Goal: Entertainment & Leisure: Consume media (video, audio)

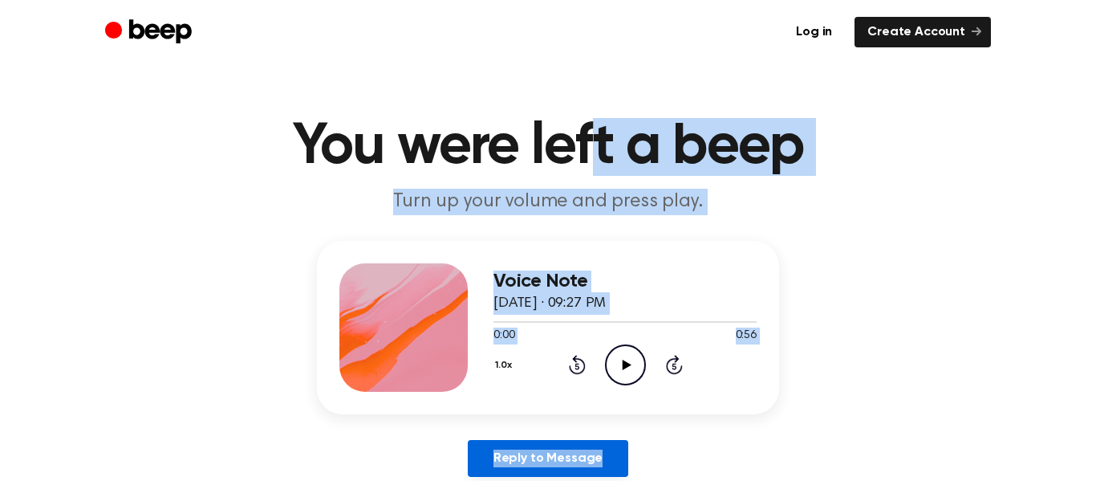
drag, startPoint x: 586, startPoint y: 83, endPoint x: 609, endPoint y: 474, distance: 392.2
click at [609, 474] on main "You were left a beep Turn up your volume and press play. Voice Note October 8, …" at bounding box center [548, 484] width 1096 height 989
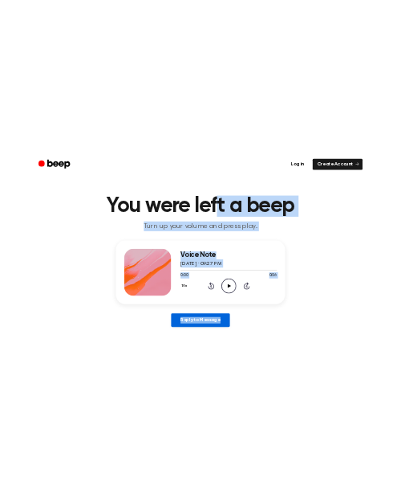
scroll to position [21, 0]
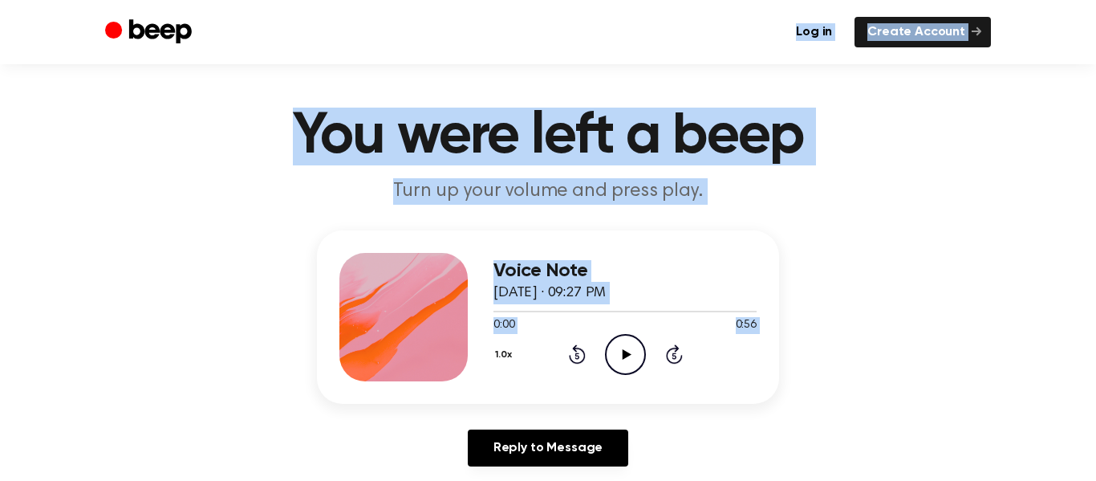
drag, startPoint x: 242, startPoint y: 21, endPoint x: 245, endPoint y: 453, distance: 432.5
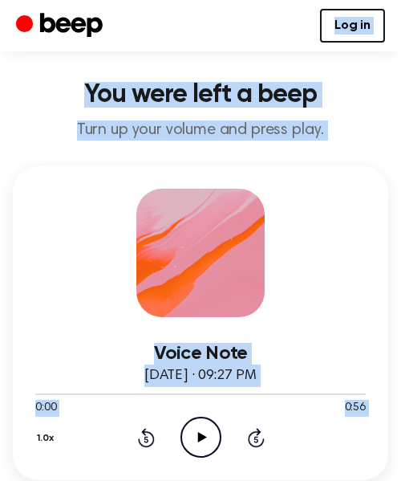
click at [352, 191] on div "Voice Note October 8, 2024 · 09:27 PM 0:00 0:56 Your browser does not support t…" at bounding box center [201, 323] width 376 height 314
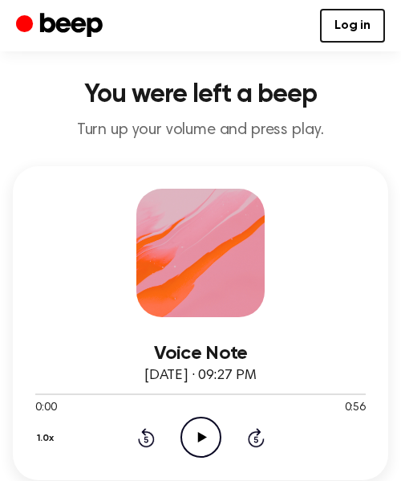
click at [205, 422] on icon "Play Audio" at bounding box center [201, 436] width 41 height 41
drag, startPoint x: 138, startPoint y: 390, endPoint x: -423, endPoint y: 452, distance: 564.3
click at [38, 395] on div at bounding box center [200, 393] width 331 height 13
click at [217, 445] on icon "Pause Audio" at bounding box center [201, 436] width 41 height 41
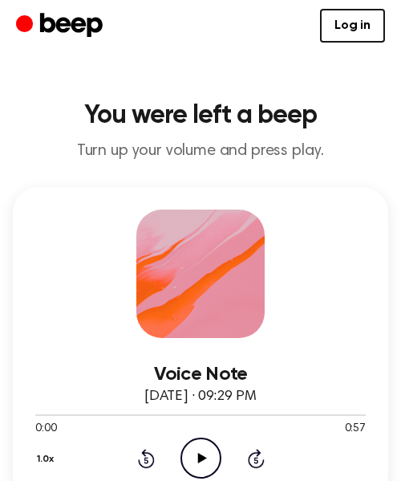
click at [202, 466] on icon "Play Audio" at bounding box center [201, 457] width 41 height 41
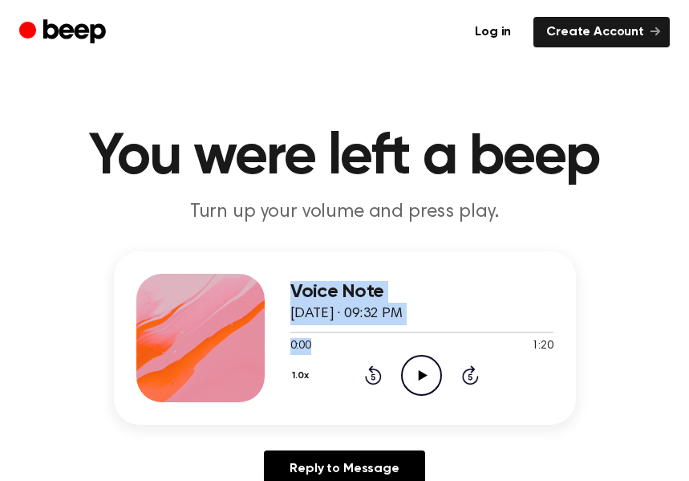
drag, startPoint x: 363, startPoint y: 347, endPoint x: 91, endPoint y: 361, distance: 271.6
click at [91, 361] on div "Voice Note October 8, 2024 · 09:32 PM 0:00 1:20 Your browser does not support t…" at bounding box center [344, 375] width 651 height 249
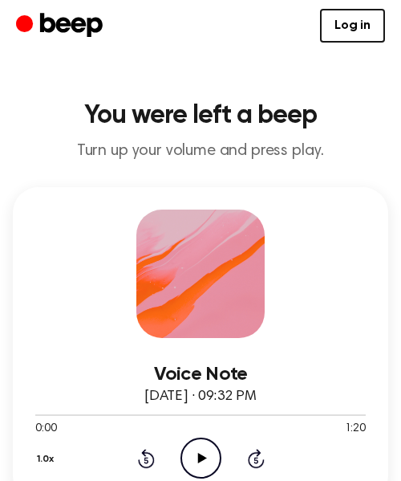
click at [209, 445] on icon "Play Audio" at bounding box center [201, 457] width 41 height 41
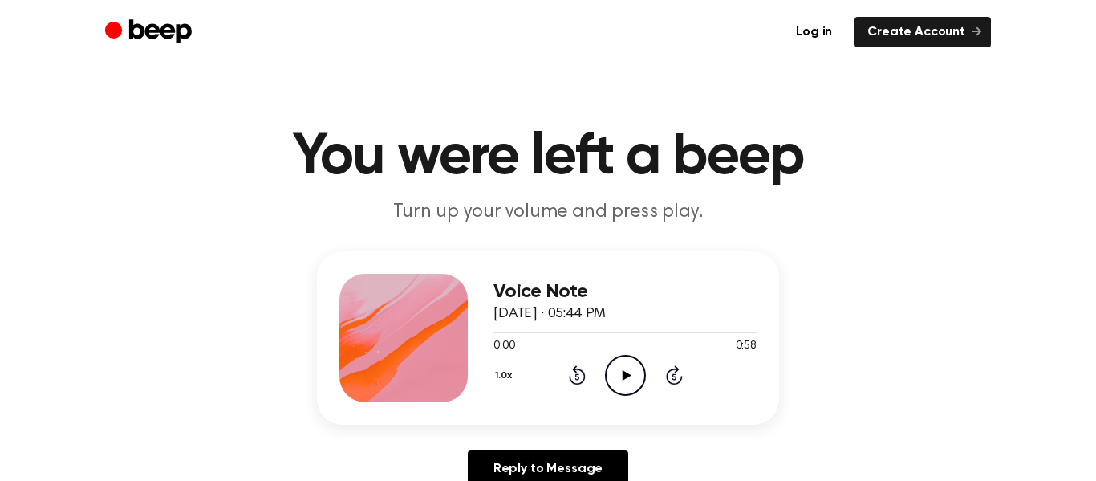
click at [629, 378] on icon "Play Audio" at bounding box center [625, 375] width 41 height 41
